Goal: Book appointment/travel/reservation

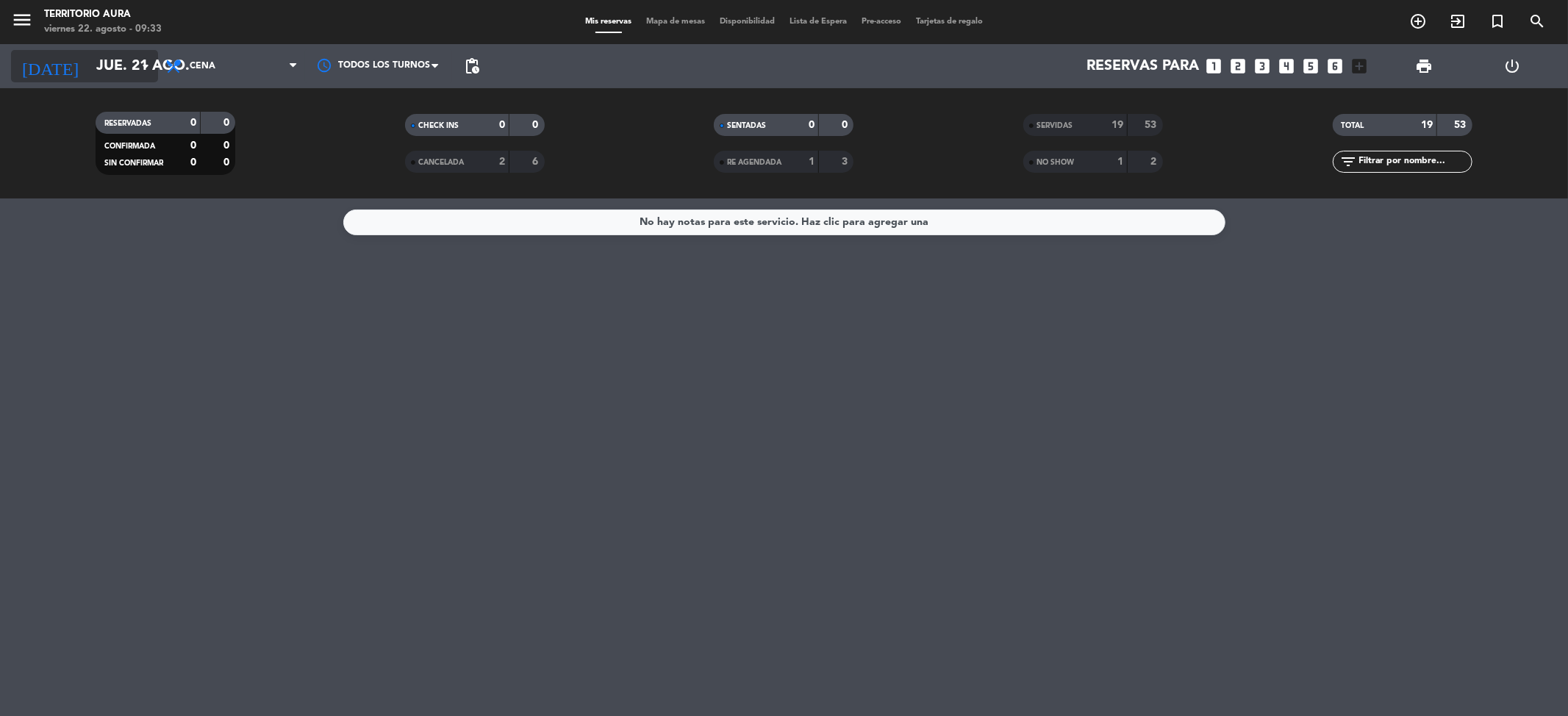
click at [140, 59] on icon "arrow_drop_down" at bounding box center [146, 66] width 18 height 18
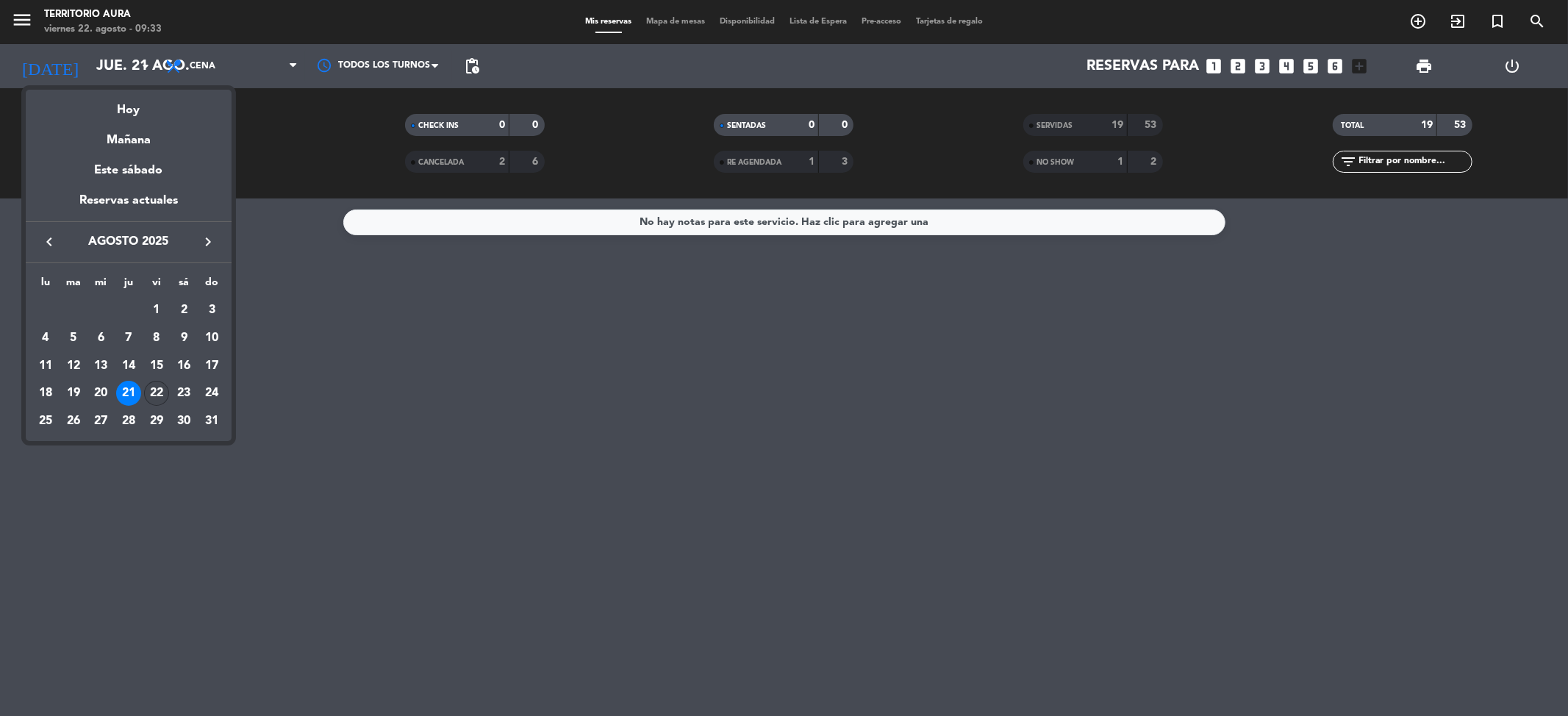
click at [150, 398] on div "22" at bounding box center [156, 393] width 25 height 25
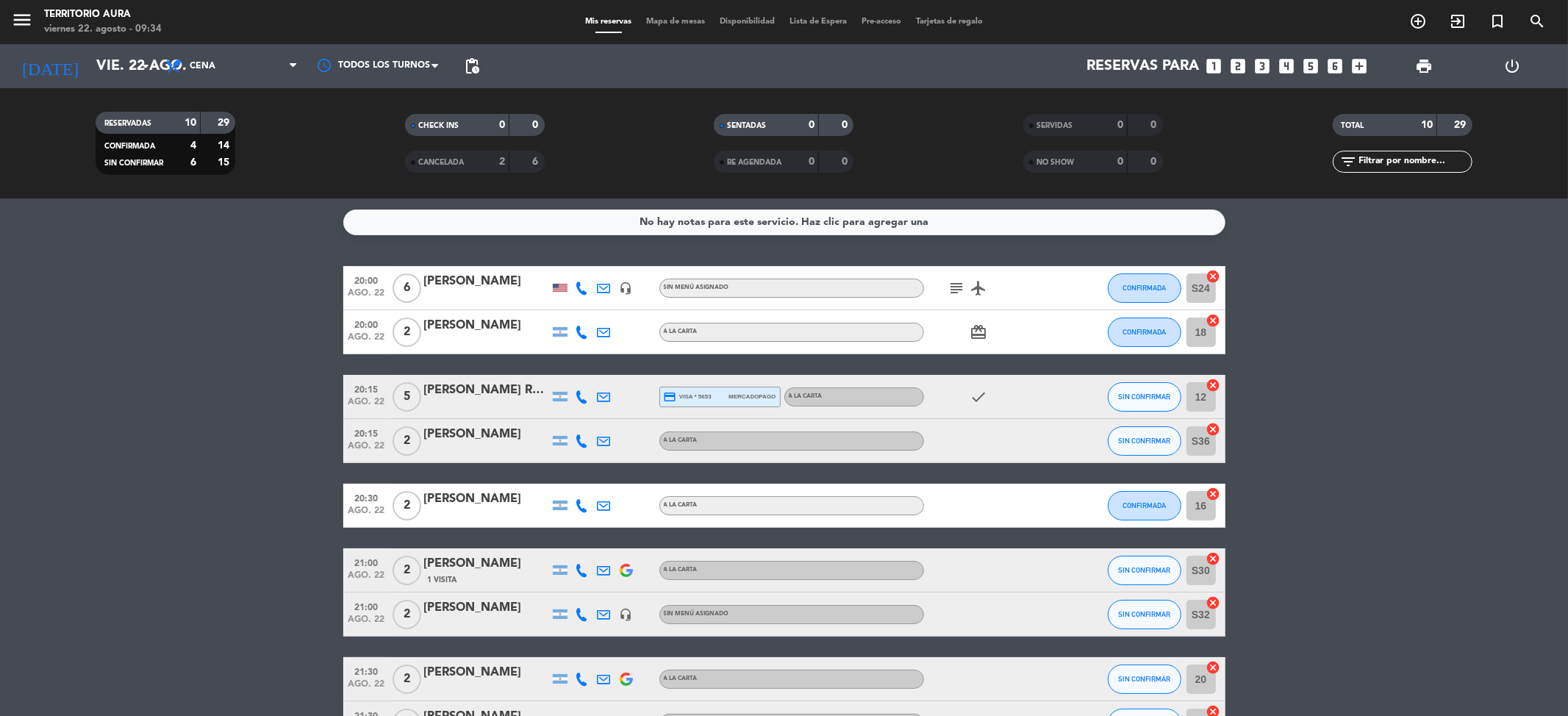
click at [191, 270] on bookings-row "20:00 [DATE] 6 [PERSON_NAME] headset_mic Sin menú asignado subject airplanemode…" at bounding box center [784, 538] width 1568 height 544
click at [288, 60] on span "Cena" at bounding box center [232, 66] width 147 height 32
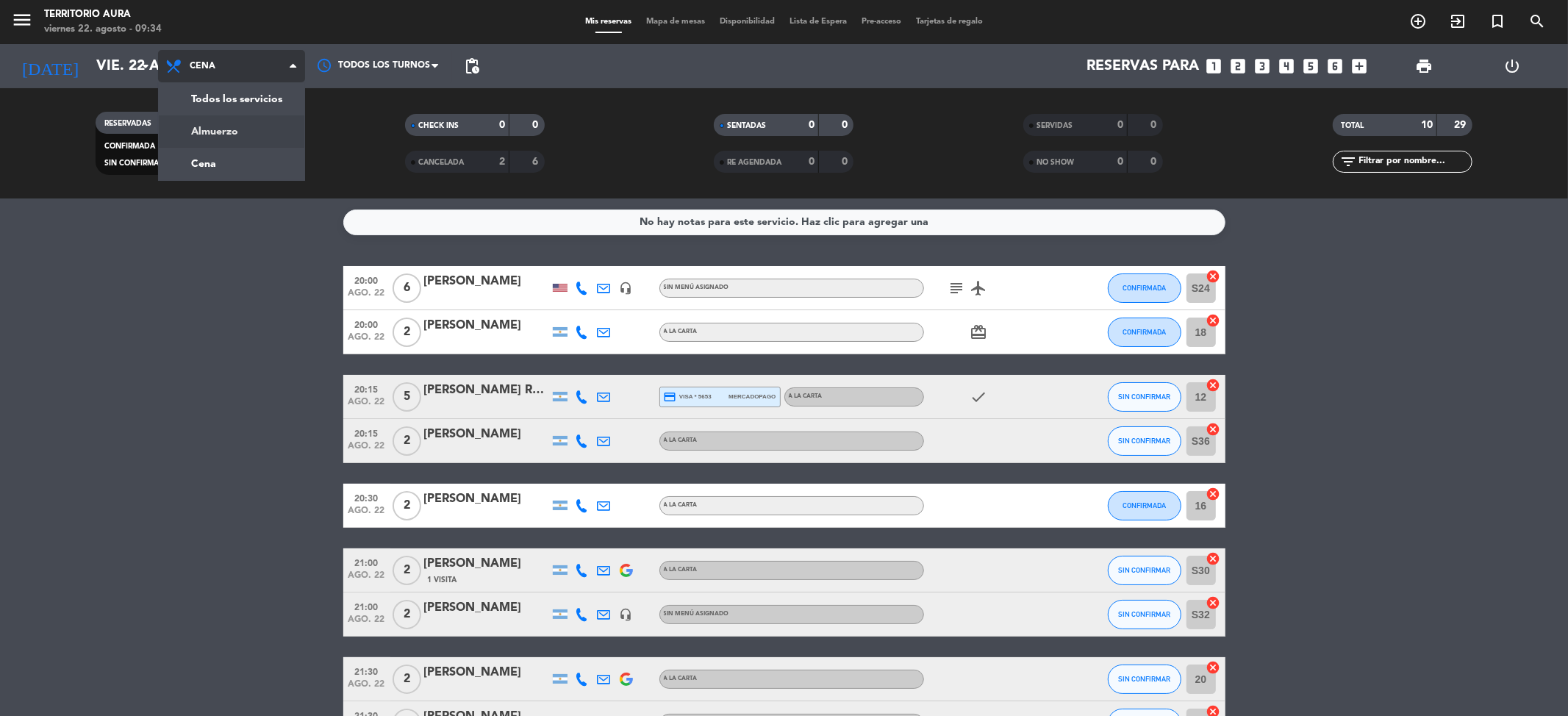
click at [269, 132] on div "menu TERRITORIO [PERSON_NAME][DATE] 22. agosto - 09:34 Mis reservas Mapa de mes…" at bounding box center [784, 99] width 1568 height 198
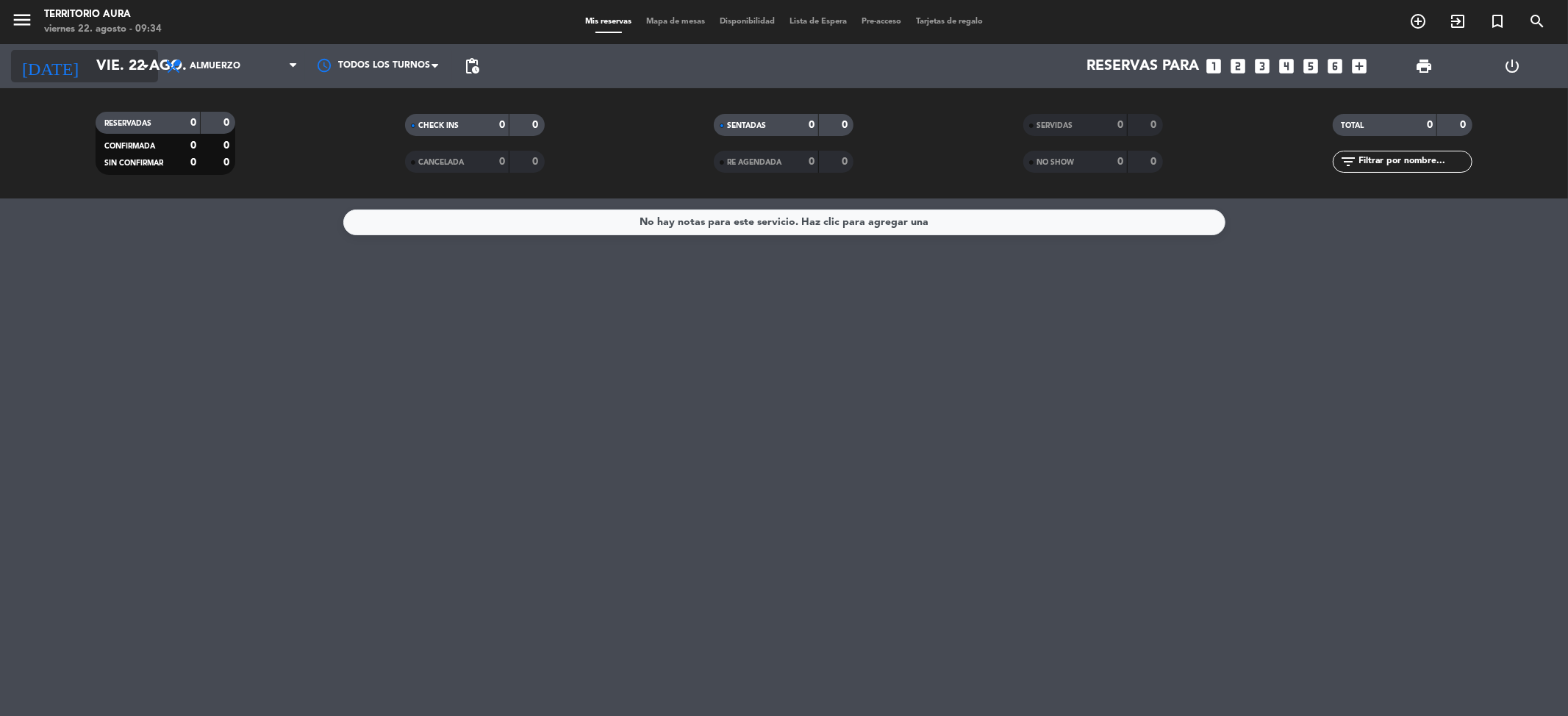
click at [123, 59] on input "vie. 22 ago." at bounding box center [182, 66] width 187 height 32
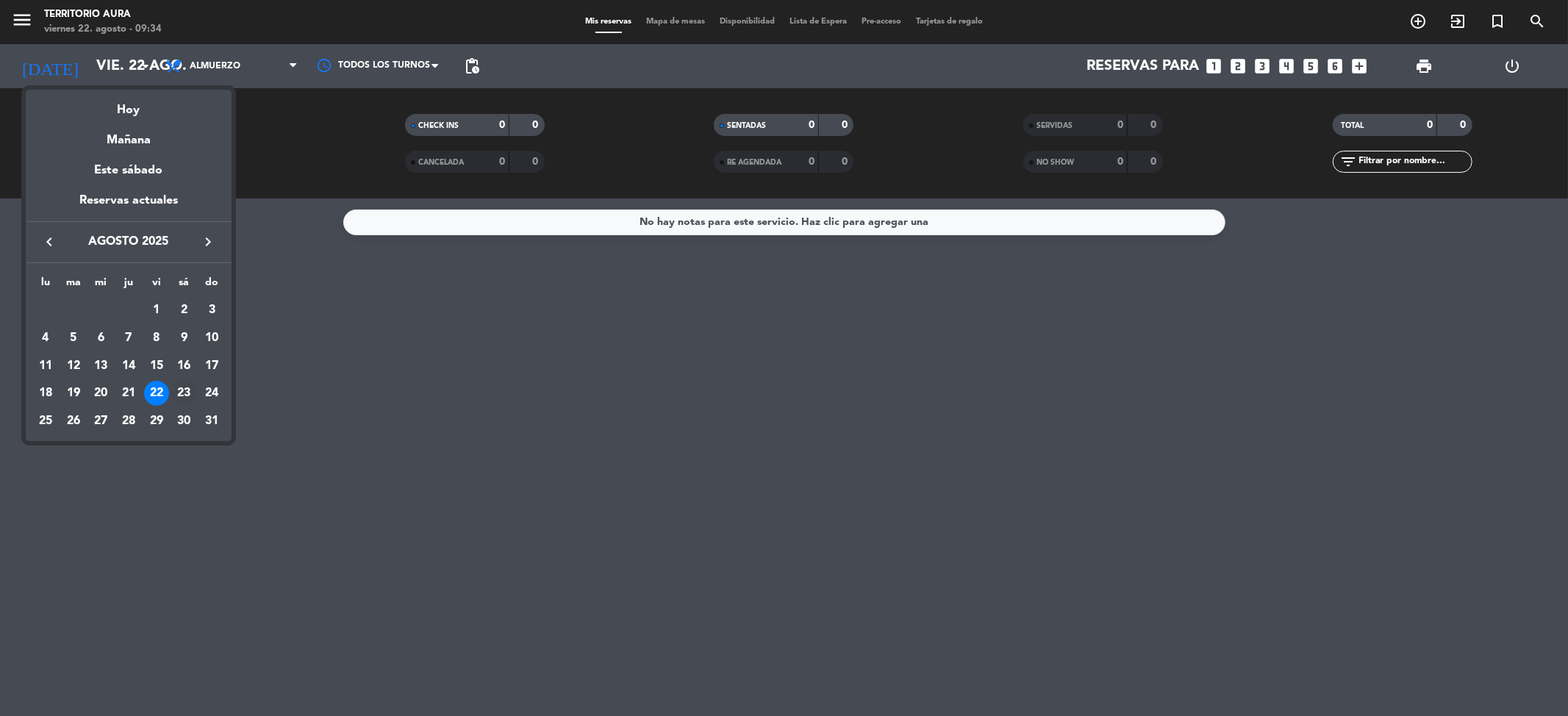
click at [190, 397] on div "23" at bounding box center [183, 393] width 25 height 25
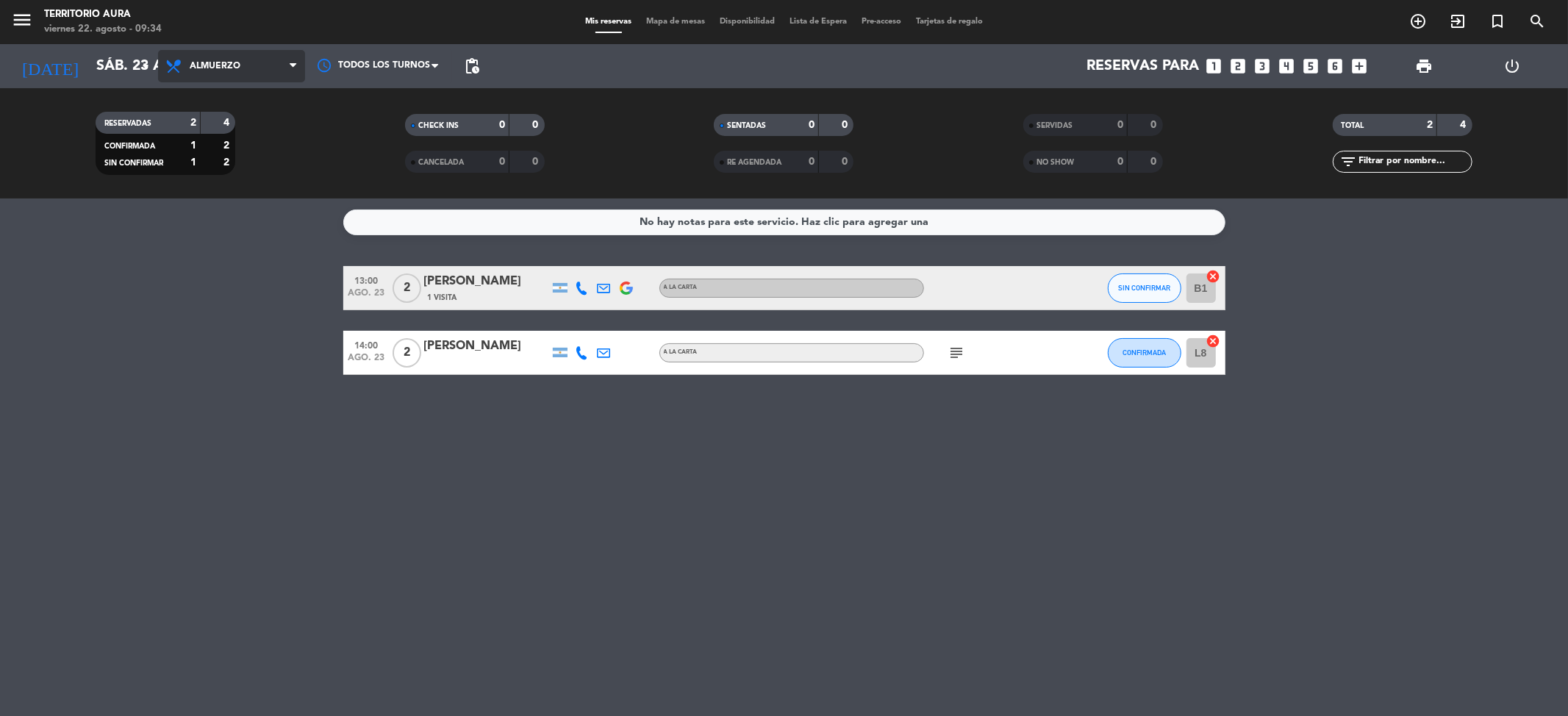
click at [298, 74] on span "Almuerzo" at bounding box center [232, 66] width 147 height 32
click at [269, 157] on div "menu TERRITORIO [PERSON_NAME][DATE] 22. agosto - 09:34 Mis reservas Mapa de mes…" at bounding box center [784, 99] width 1568 height 198
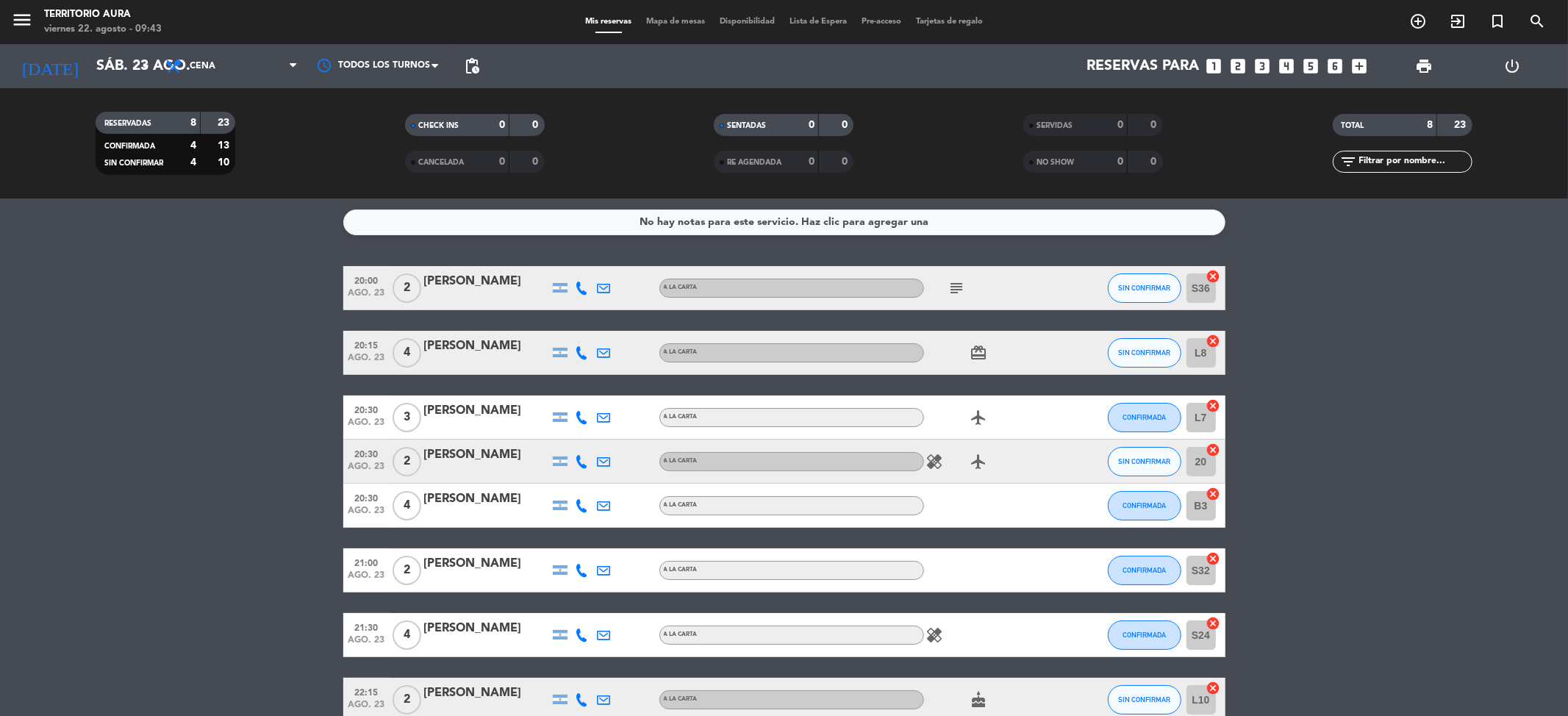
click at [286, 456] on bookings-row "20:00 [DATE] 2 [PERSON_NAME] A LA CARTA subject SIN CONFIRMAR S36 cancel 20:15 …" at bounding box center [784, 494] width 1568 height 456
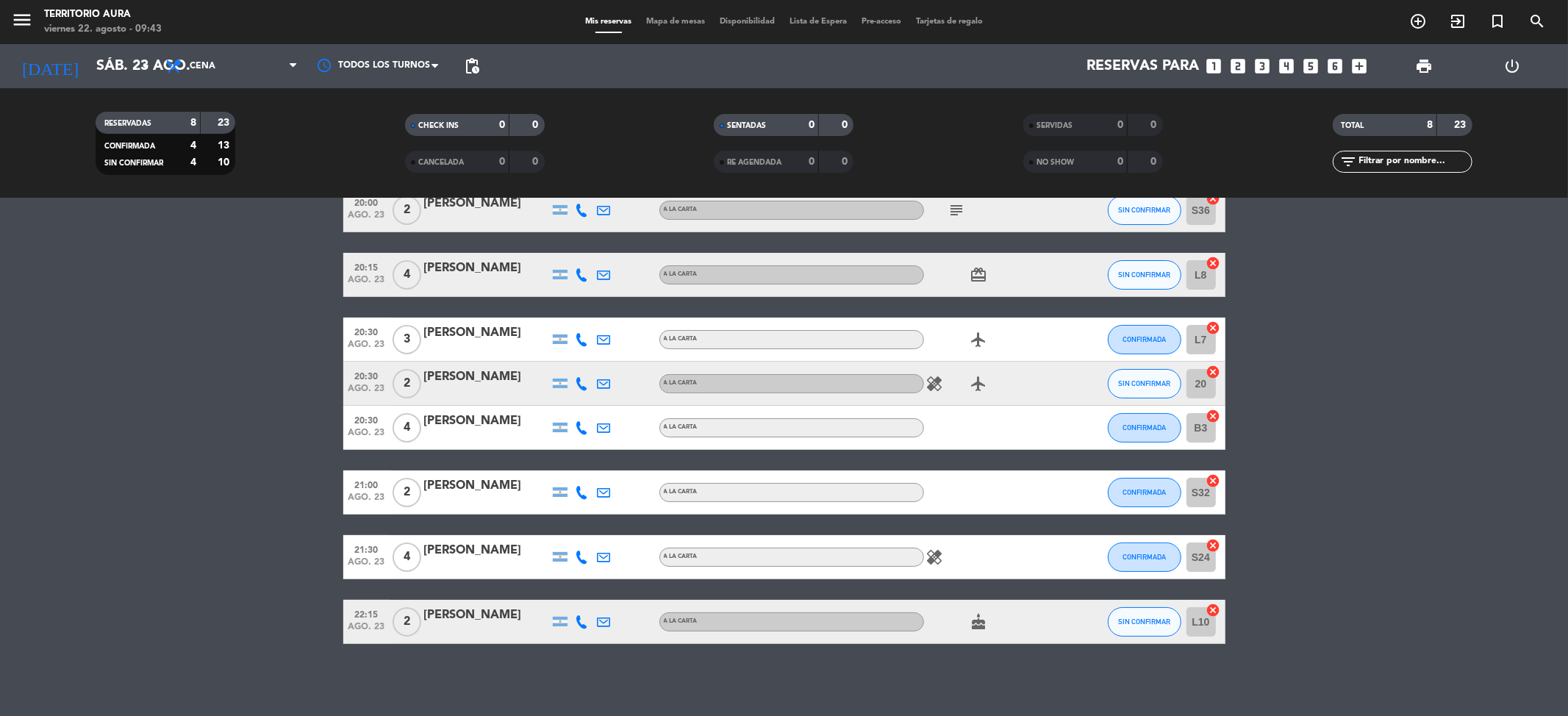
drag, startPoint x: 1260, startPoint y: 259, endPoint x: 474, endPoint y: 762, distance: 933.2
click at [474, 716] on html "close × TERRITORIO AURA × chrome_reader_mode Listado de Reservas account_box Cl…" at bounding box center [784, 358] width 1568 height 716
click at [131, 470] on bookings-row "20:00 [DATE] 2 [PERSON_NAME] A LA CARTA subject SIN CONFIRMAR S36 cancel 20:15 …" at bounding box center [784, 416] width 1568 height 456
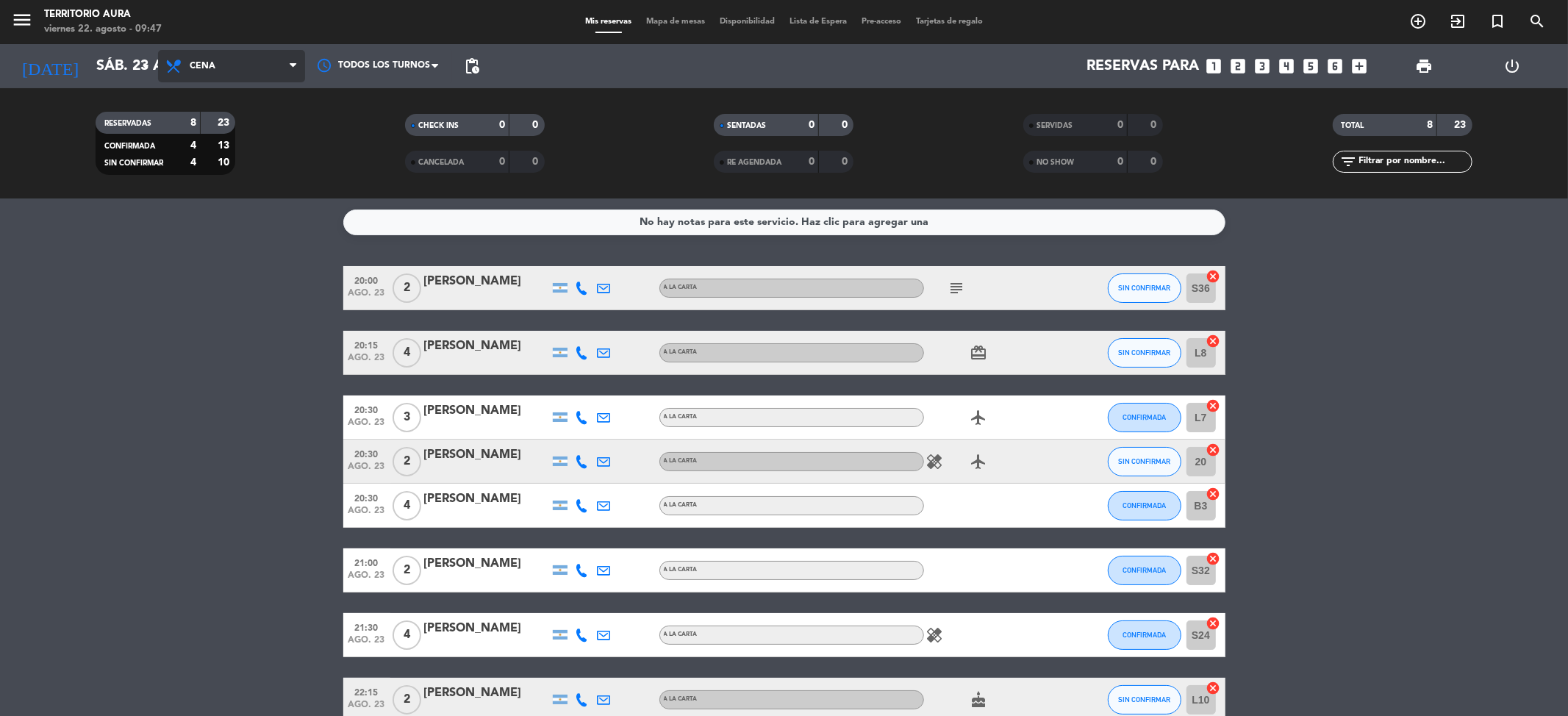
click at [217, 65] on span "Cena" at bounding box center [232, 66] width 147 height 32
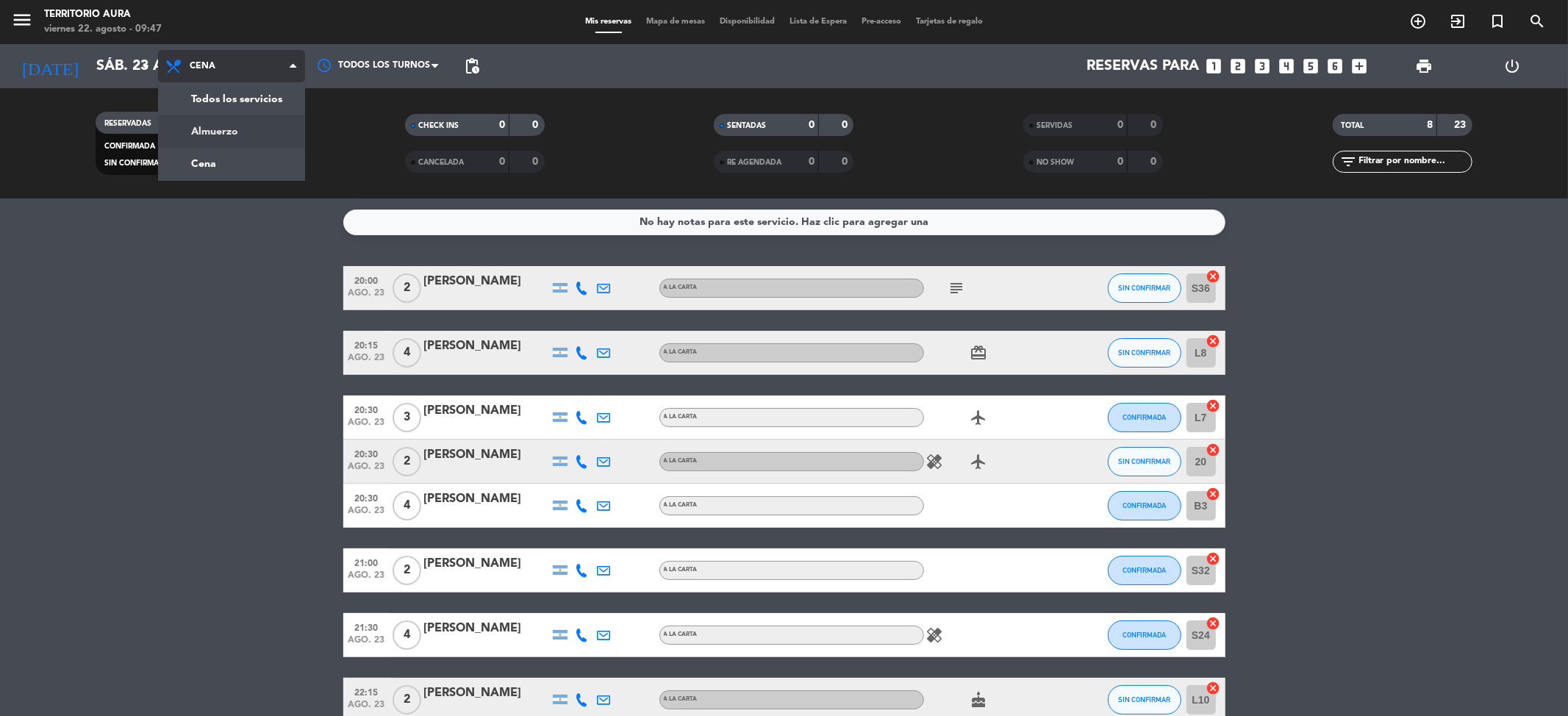
click at [218, 131] on div "menu TERRITORIO [PERSON_NAME][DATE] 22. agosto - 09:47 Mis reservas Mapa de mes…" at bounding box center [784, 99] width 1568 height 198
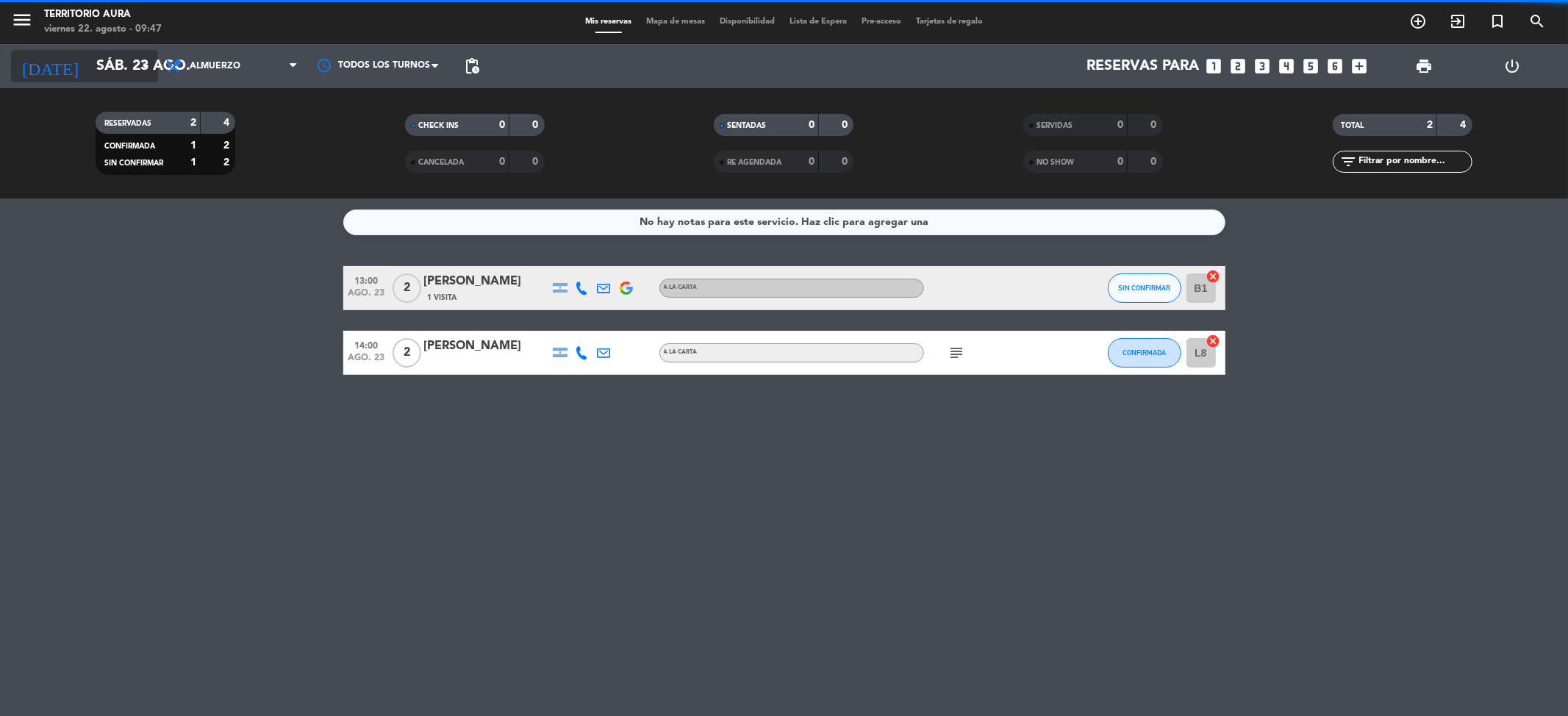
click at [114, 59] on input "sáb. 23 ago." at bounding box center [182, 66] width 187 height 32
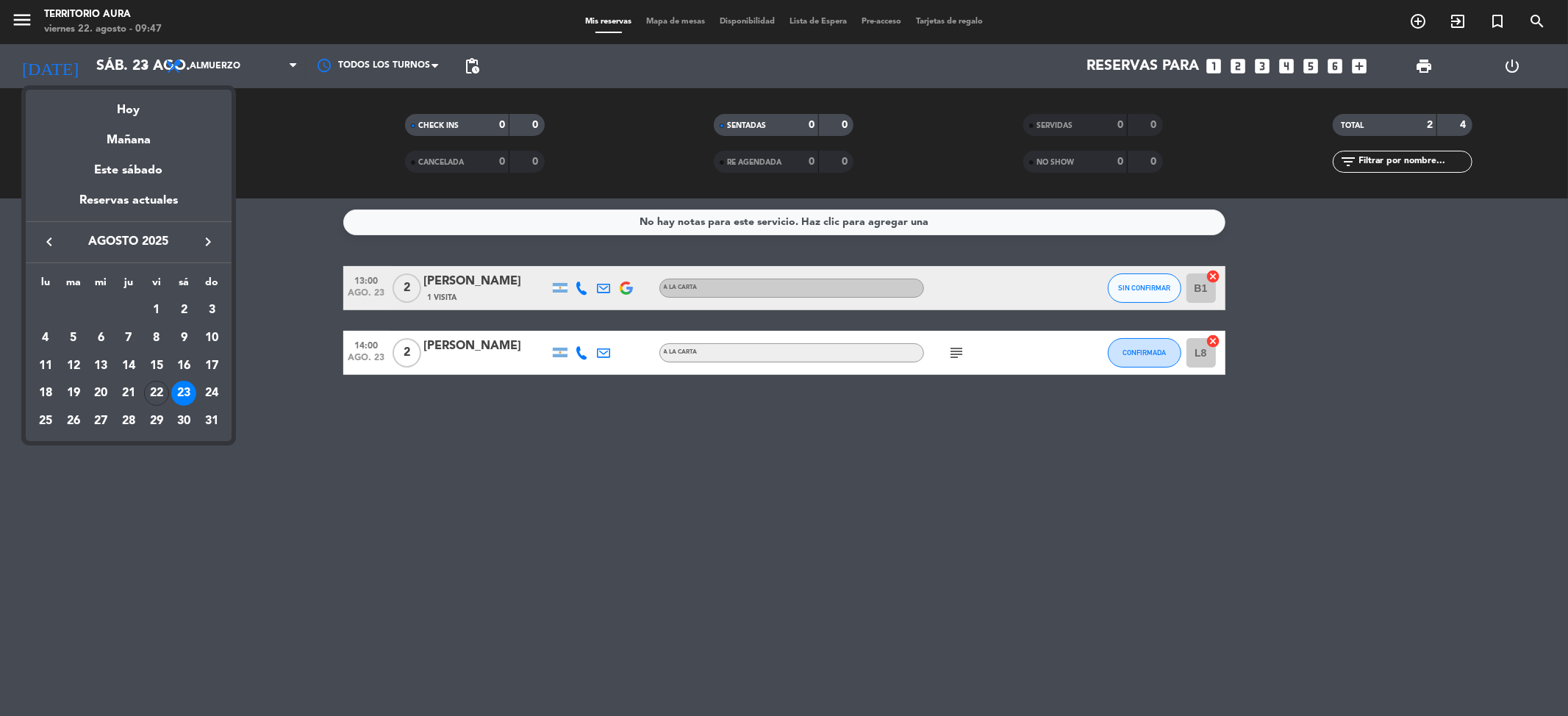
click at [126, 98] on div "Hoy" at bounding box center [128, 105] width 205 height 30
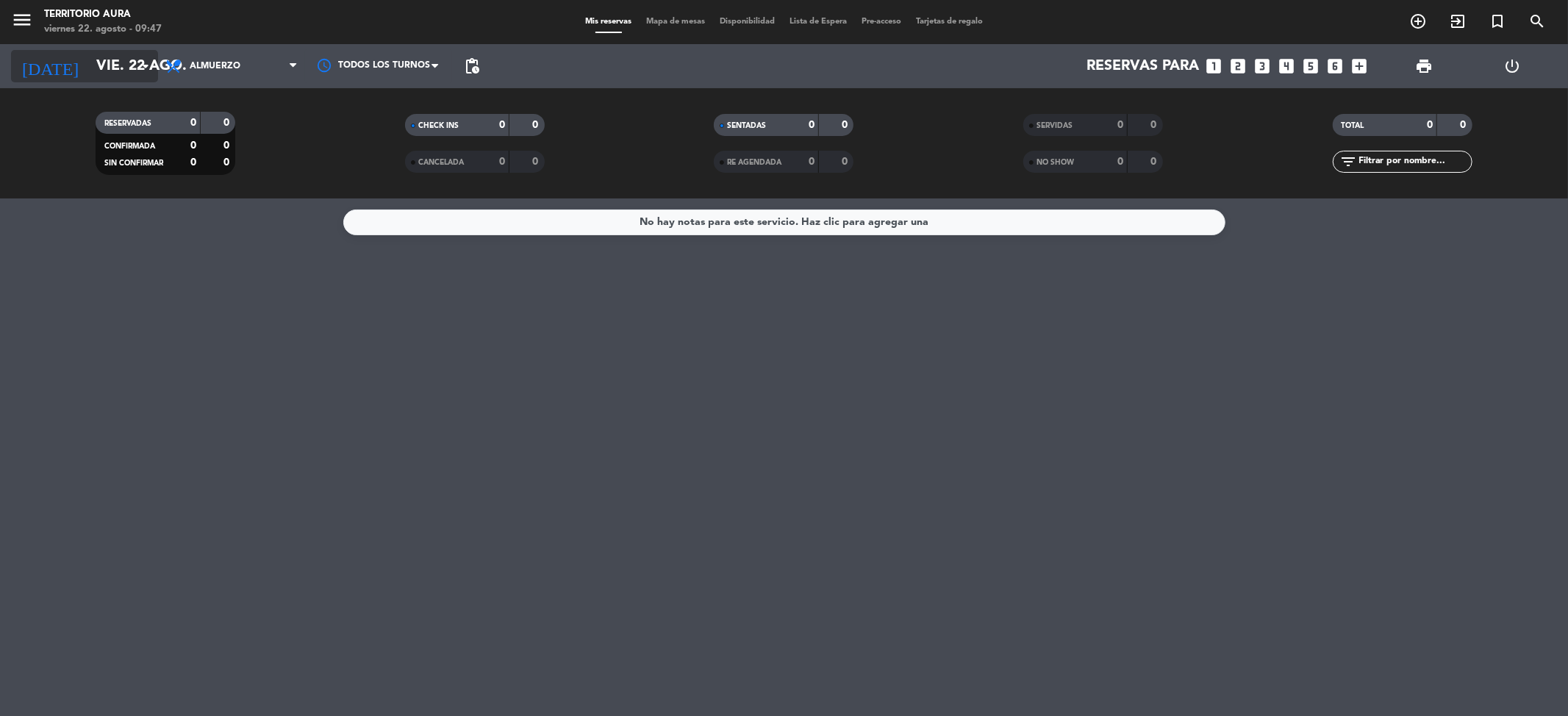
click at [132, 68] on input "vie. 22 ago." at bounding box center [182, 66] width 187 height 32
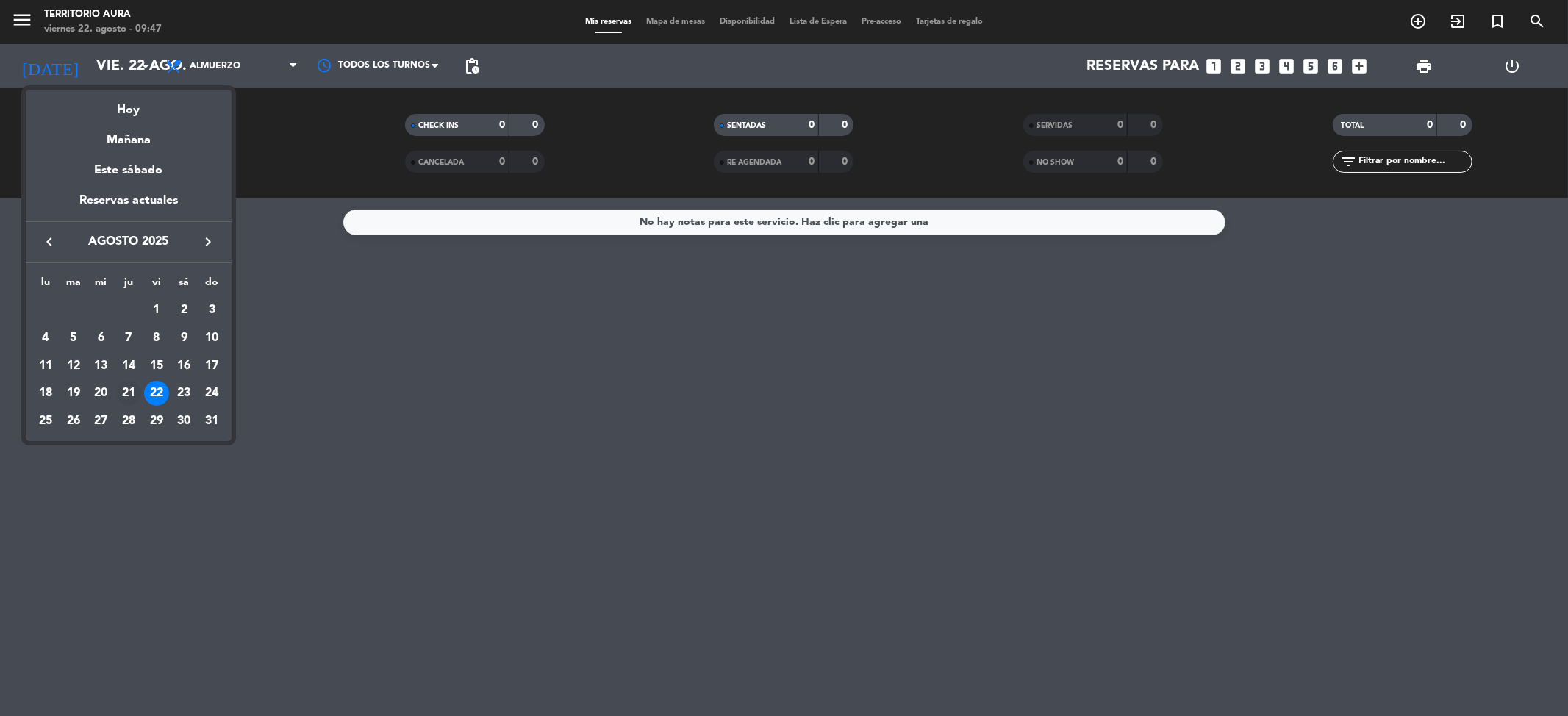
click at [128, 402] on div "21" at bounding box center [128, 393] width 25 height 25
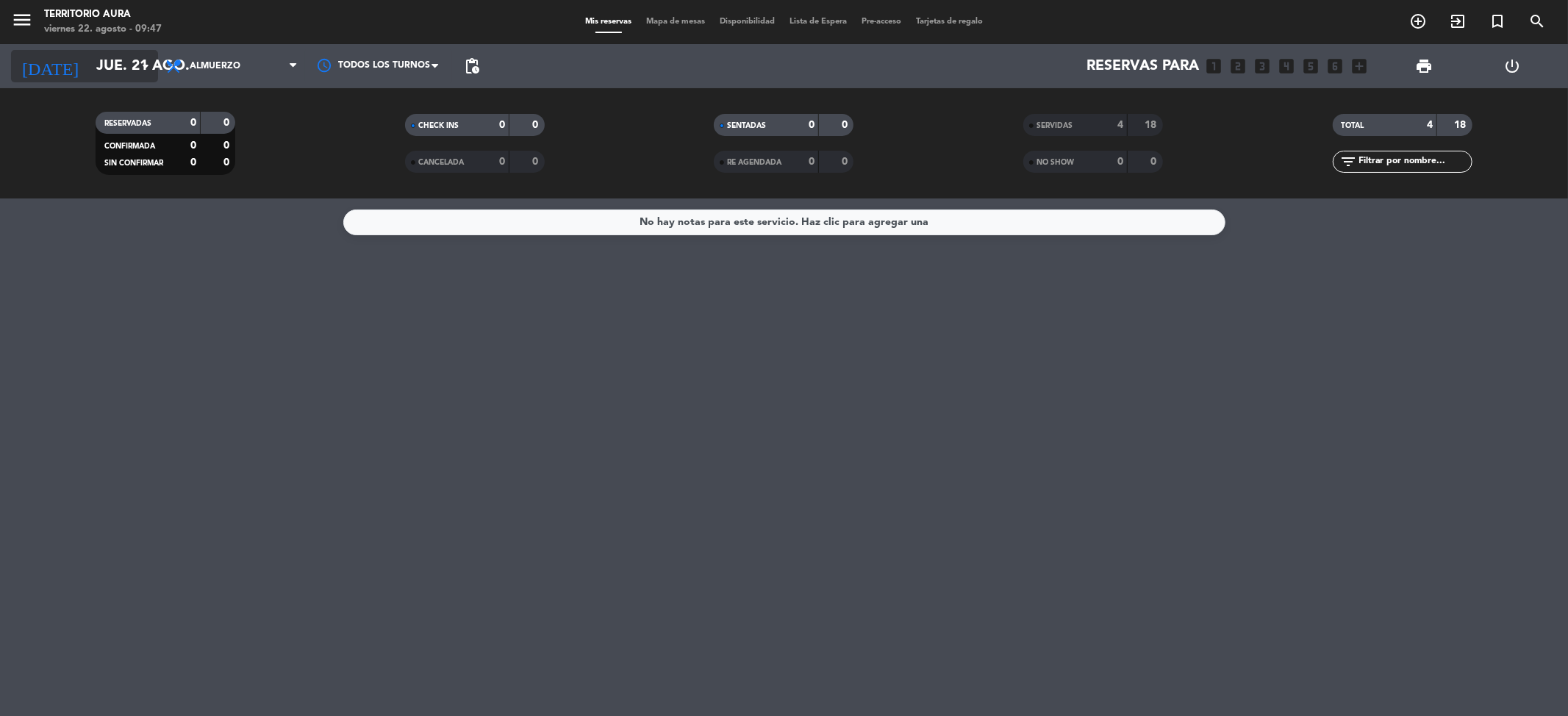
click at [118, 62] on input "jue. 21 ago." at bounding box center [182, 66] width 187 height 32
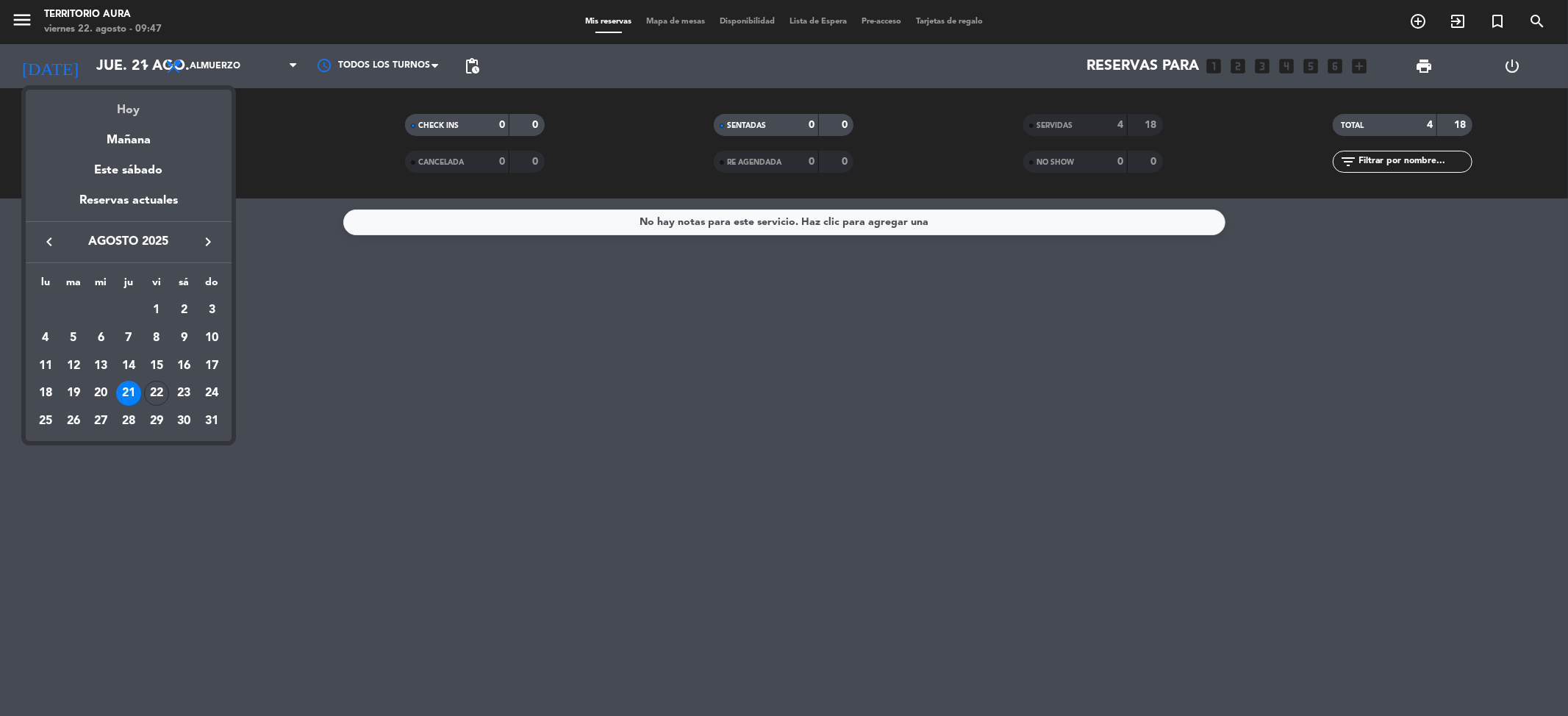
click at [142, 94] on div "Hoy" at bounding box center [128, 105] width 205 height 30
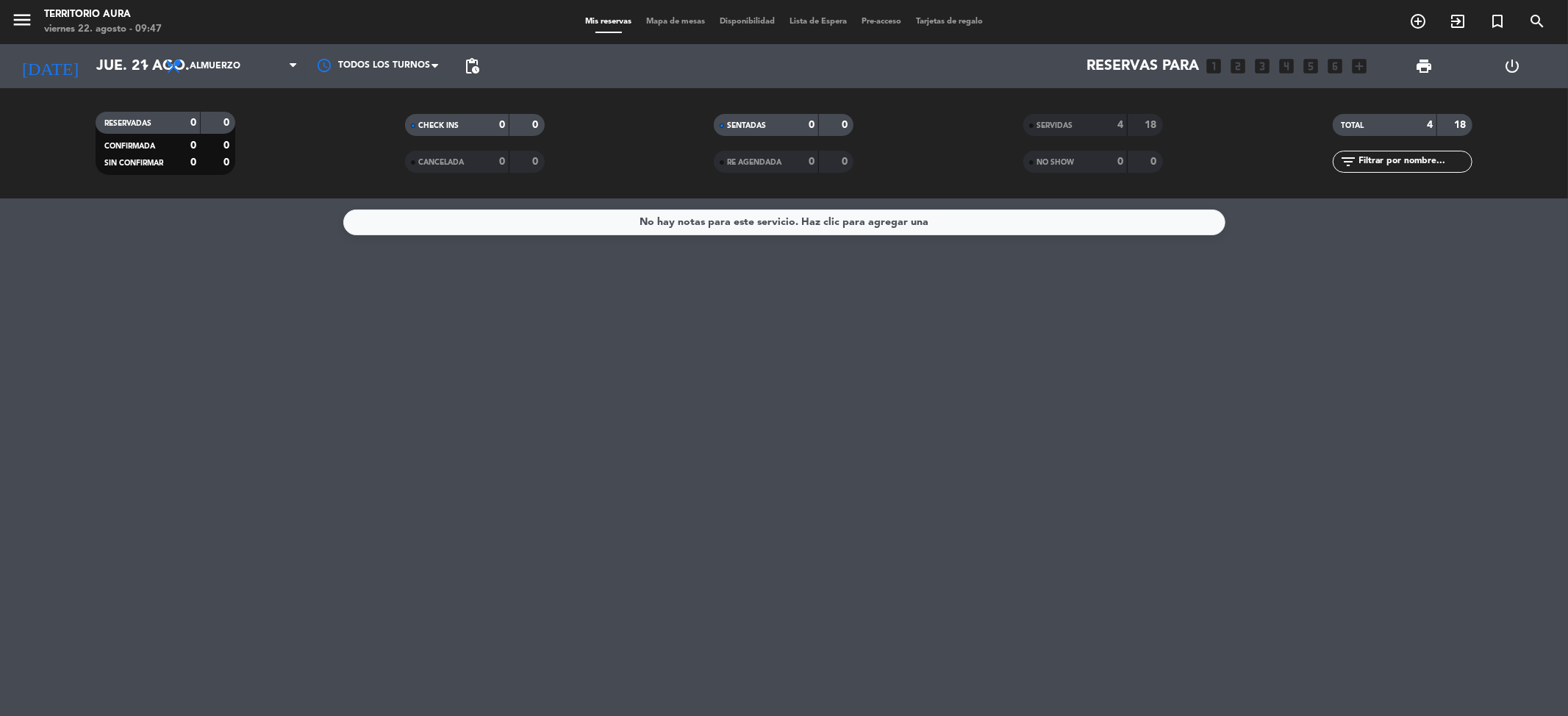
type input "vie. 22 ago."
